Goal: Navigation & Orientation: Go to known website

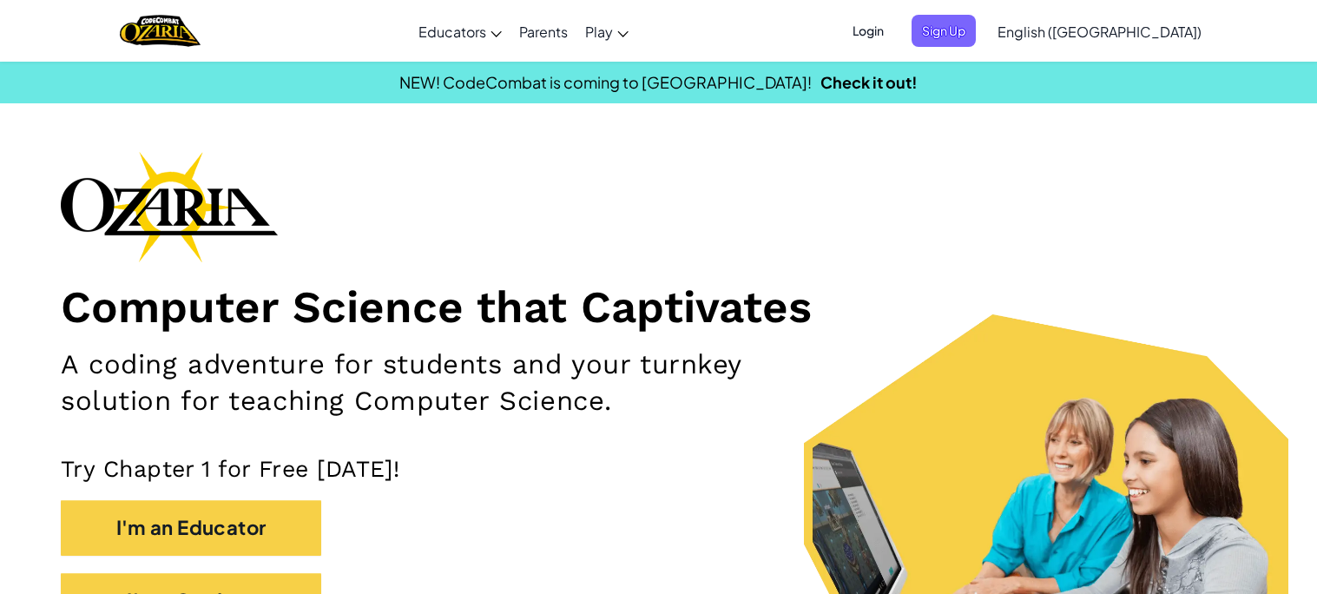
click at [894, 34] on span "Login" at bounding box center [868, 31] width 52 height 32
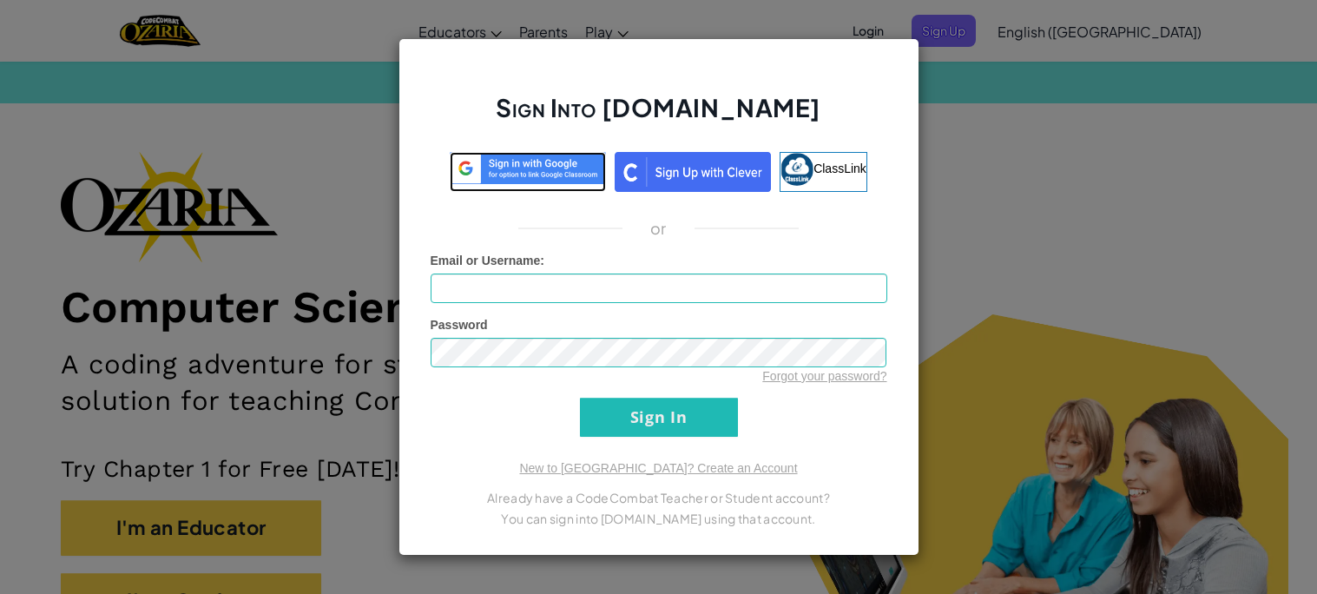
click at [516, 181] on img at bounding box center [528, 168] width 156 height 32
click at [545, 179] on img at bounding box center [528, 168] width 156 height 32
click at [542, 153] on img at bounding box center [528, 168] width 156 height 32
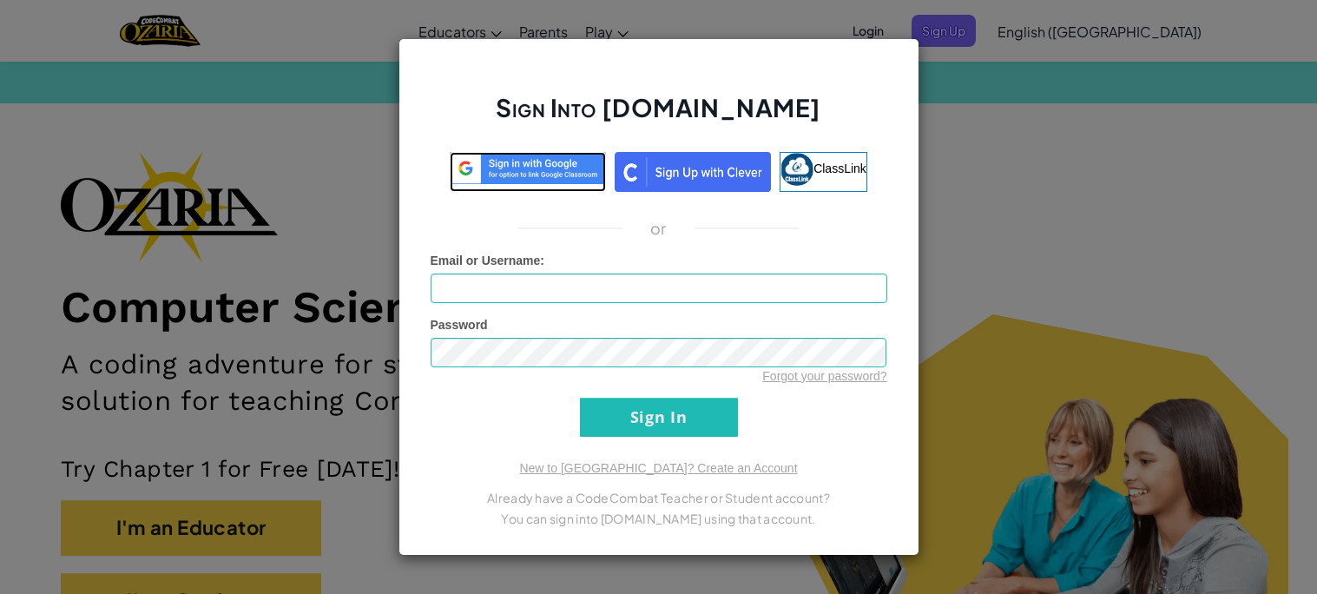
click at [542, 153] on img at bounding box center [528, 168] width 156 height 32
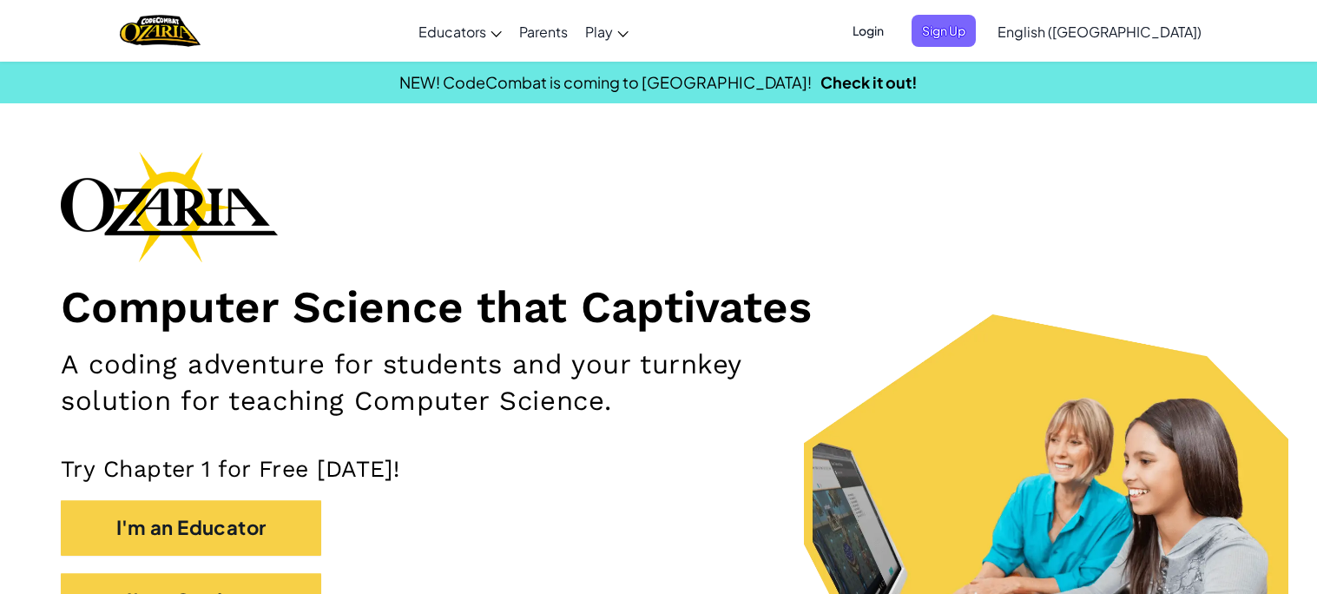
click at [894, 37] on span "Login" at bounding box center [868, 31] width 52 height 32
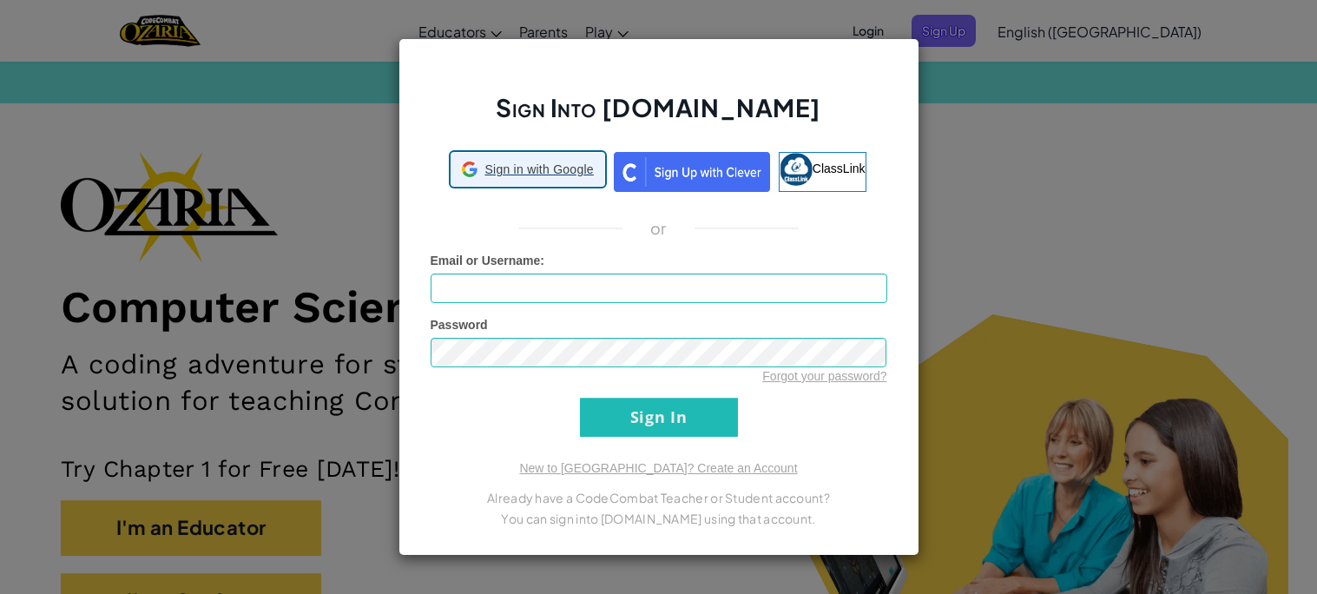
click at [539, 161] on span "Sign in with Google" at bounding box center [538, 169] width 109 height 17
